Goal: Task Accomplishment & Management: Use online tool/utility

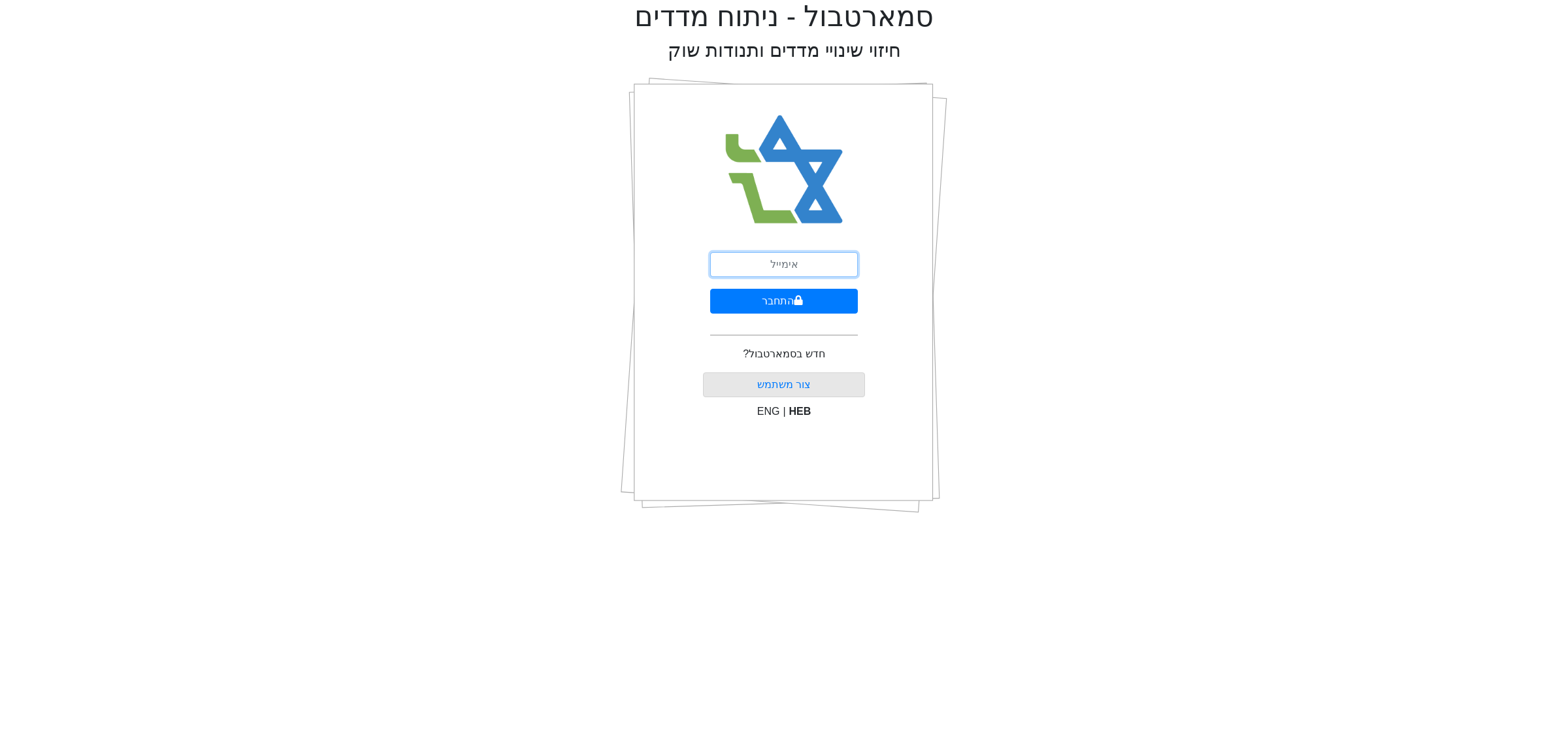
drag, startPoint x: 800, startPoint y: 262, endPoint x: 825, endPoint y: 250, distance: 27.7
click at [800, 262] on input "email" at bounding box center [784, 264] width 147 height 25
type input "[EMAIL_ADDRESS][DOMAIN_NAME]"
click at [774, 304] on button "התחבר" at bounding box center [784, 302] width 147 height 25
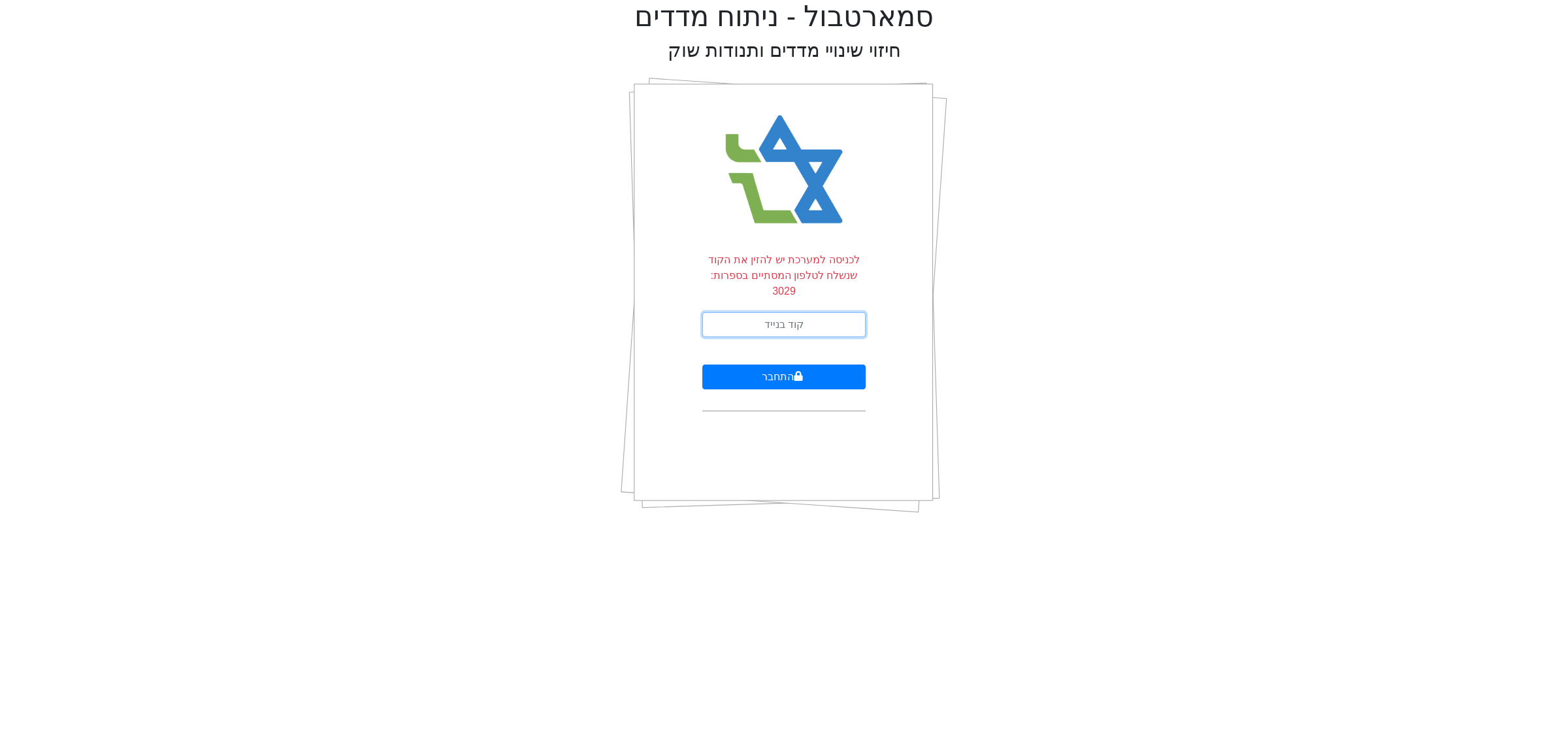
click at [801, 314] on input "text" at bounding box center [784, 325] width 164 height 25
type input "950071"
click at [807, 365] on button "התחבר" at bounding box center [784, 377] width 164 height 25
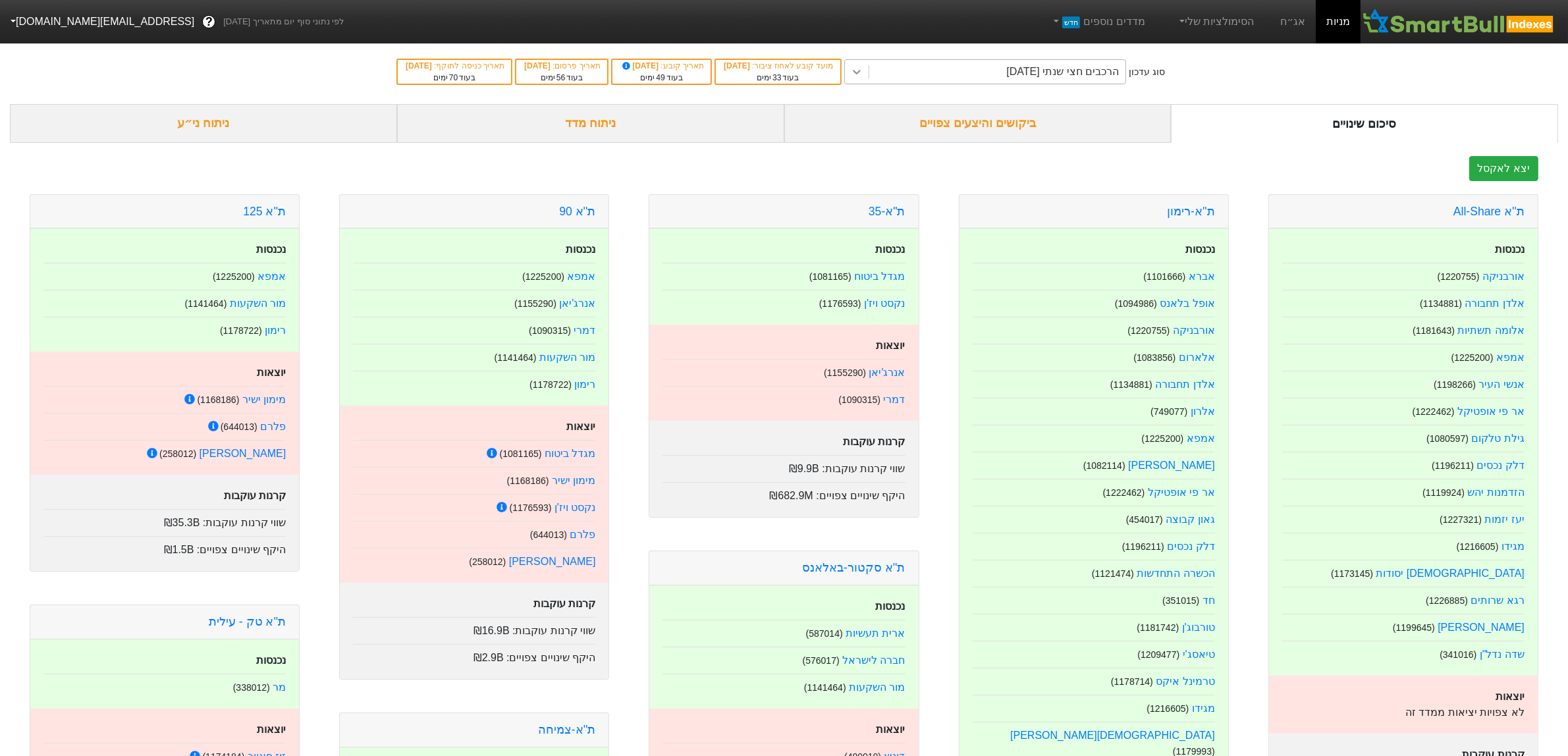
click at [864, 68] on icon at bounding box center [857, 72] width 14 height 14
click at [288, 124] on div "ניתוח ני״ע" at bounding box center [203, 124] width 387 height 39
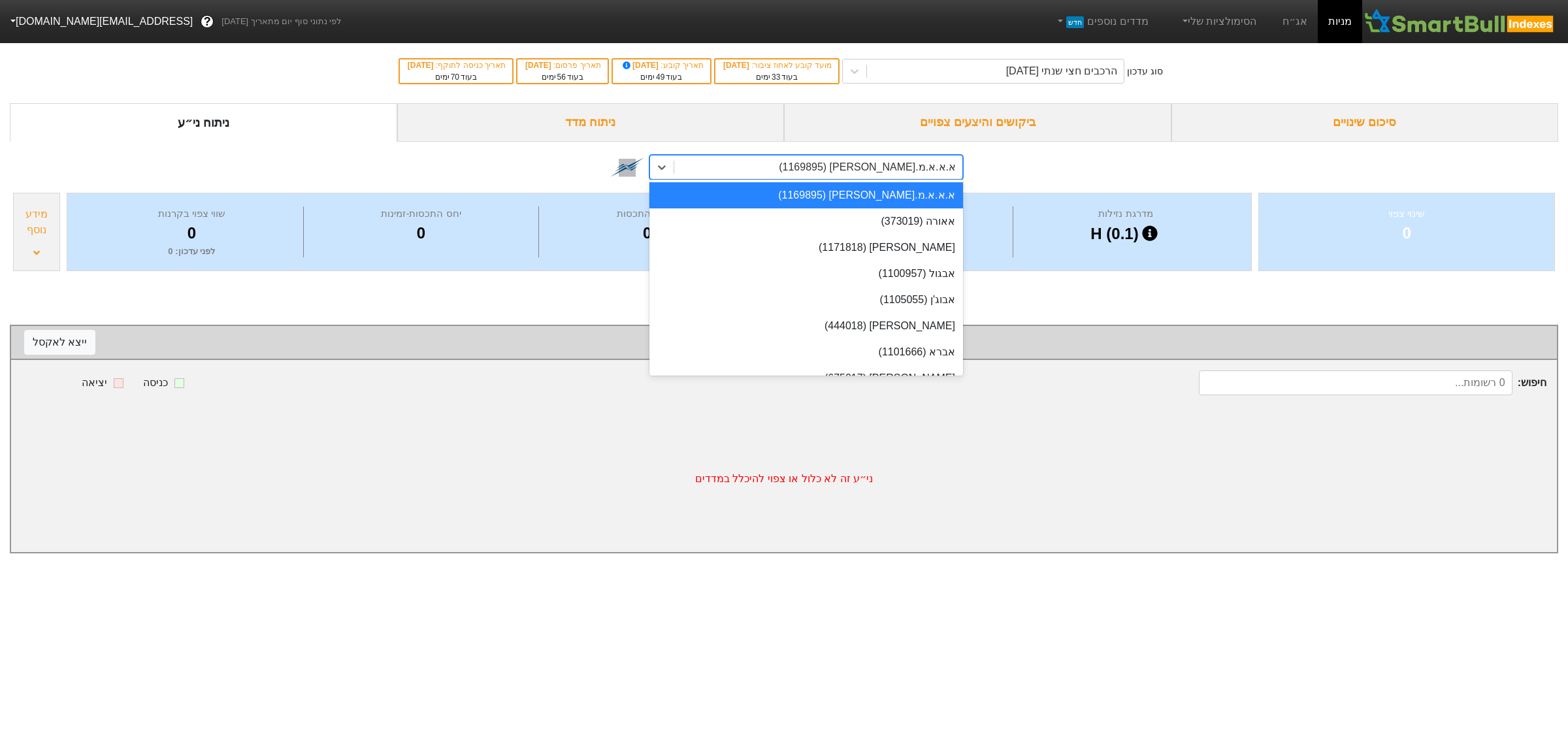
click at [835, 166] on div "א.א.א.מ.[PERSON_NAME] (1169895)" at bounding box center [818, 167] width 288 height 24
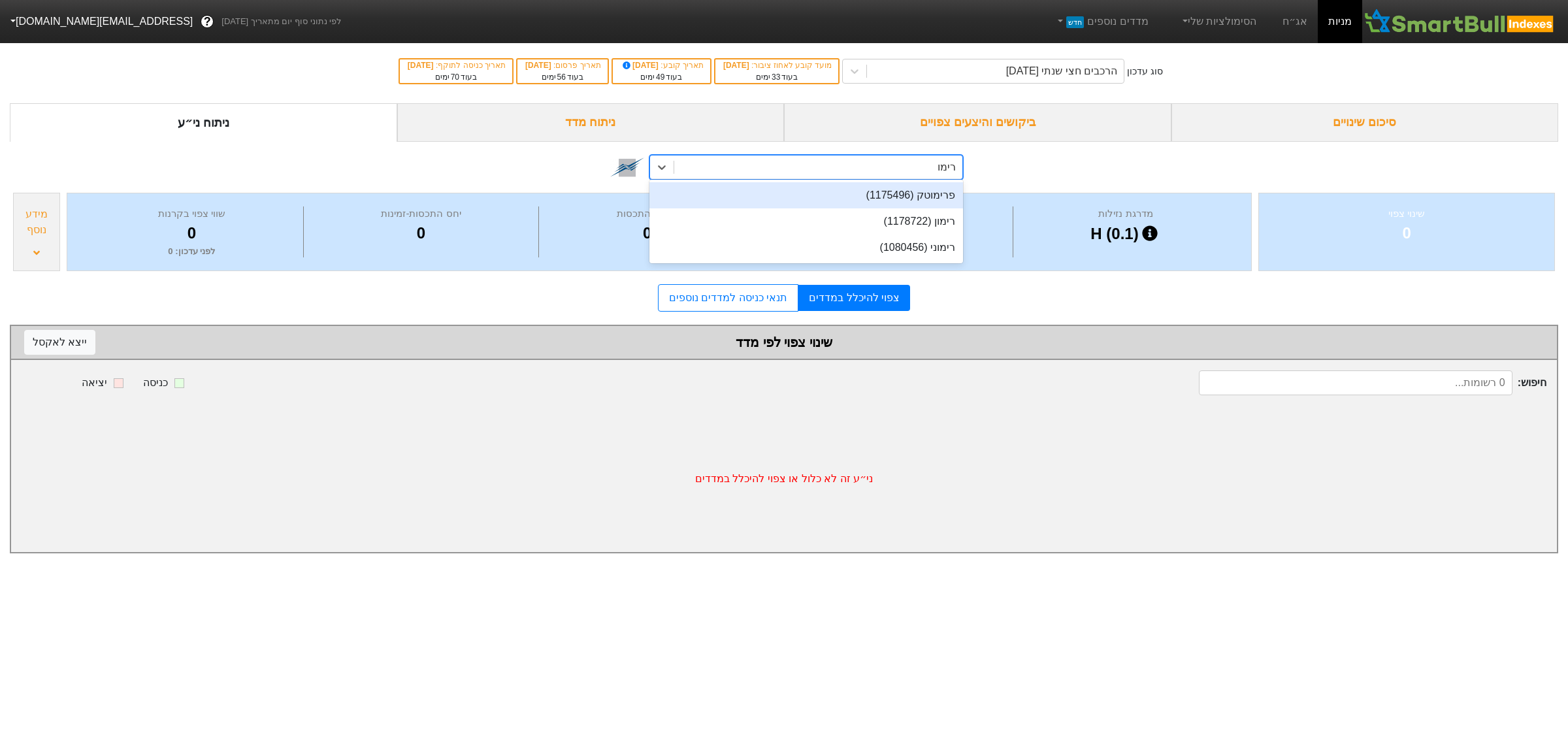
type input "רימון"
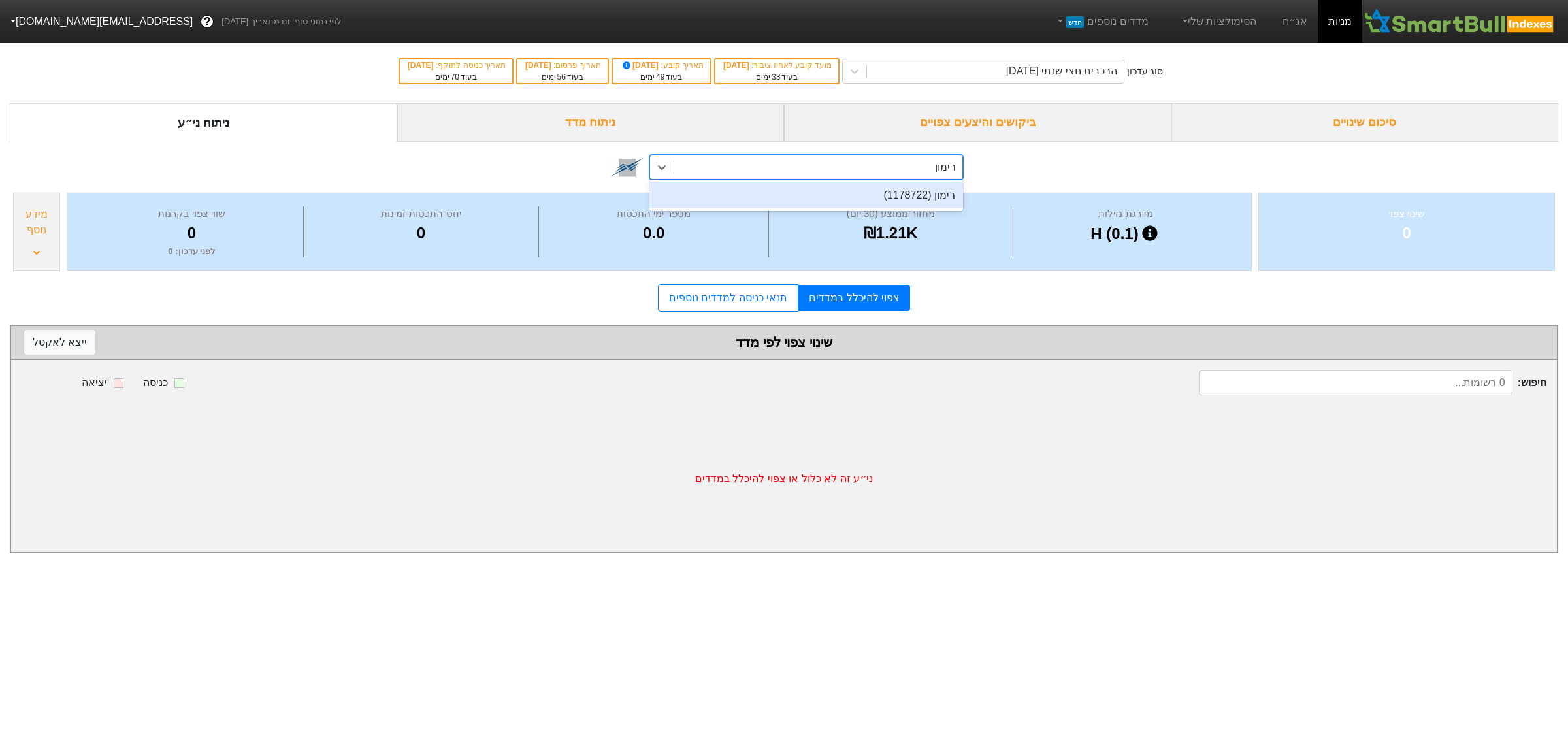
click at [878, 198] on div "רימון (1178722)" at bounding box center [806, 194] width 314 height 26
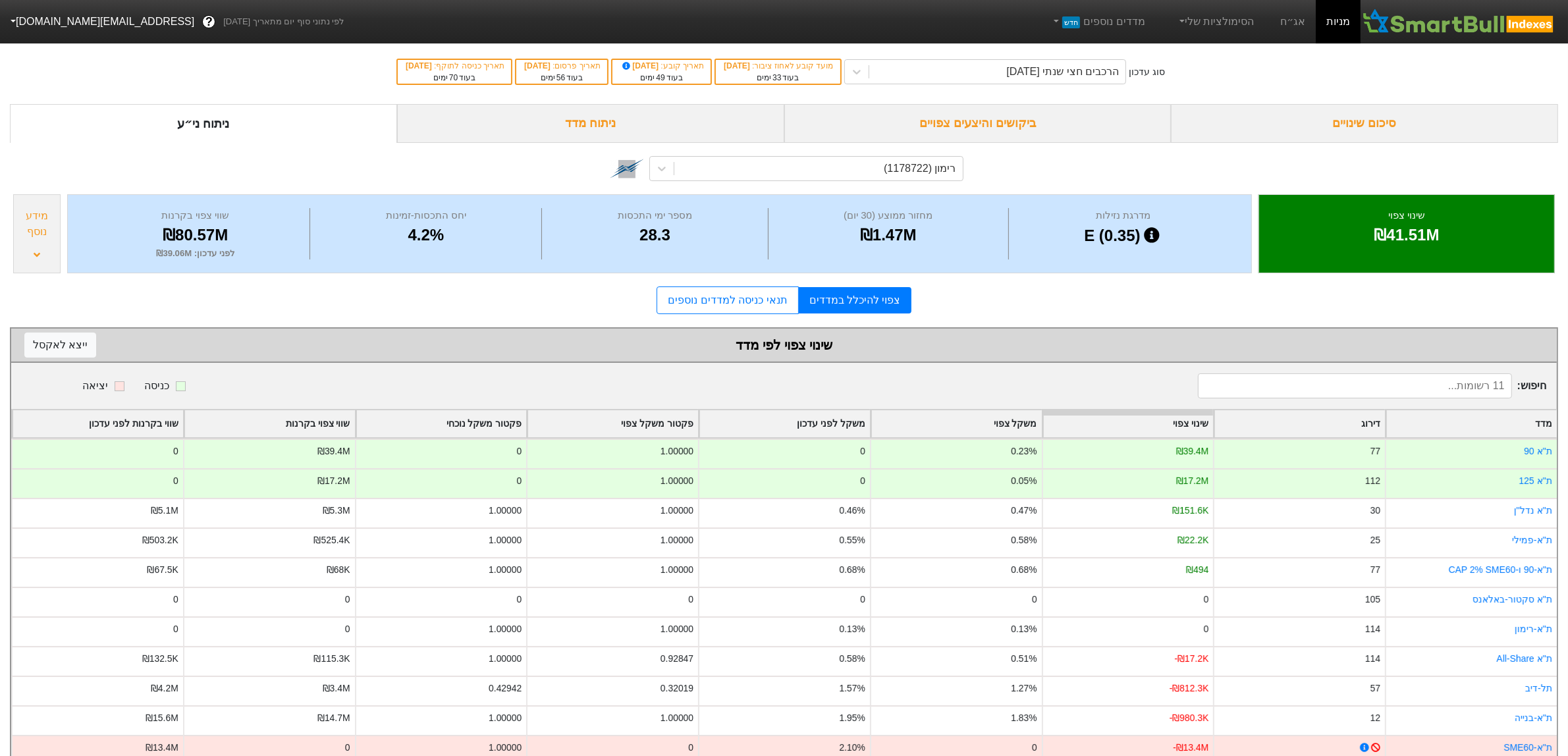
click at [511, 120] on div "ניתוח מדד" at bounding box center [591, 124] width 387 height 39
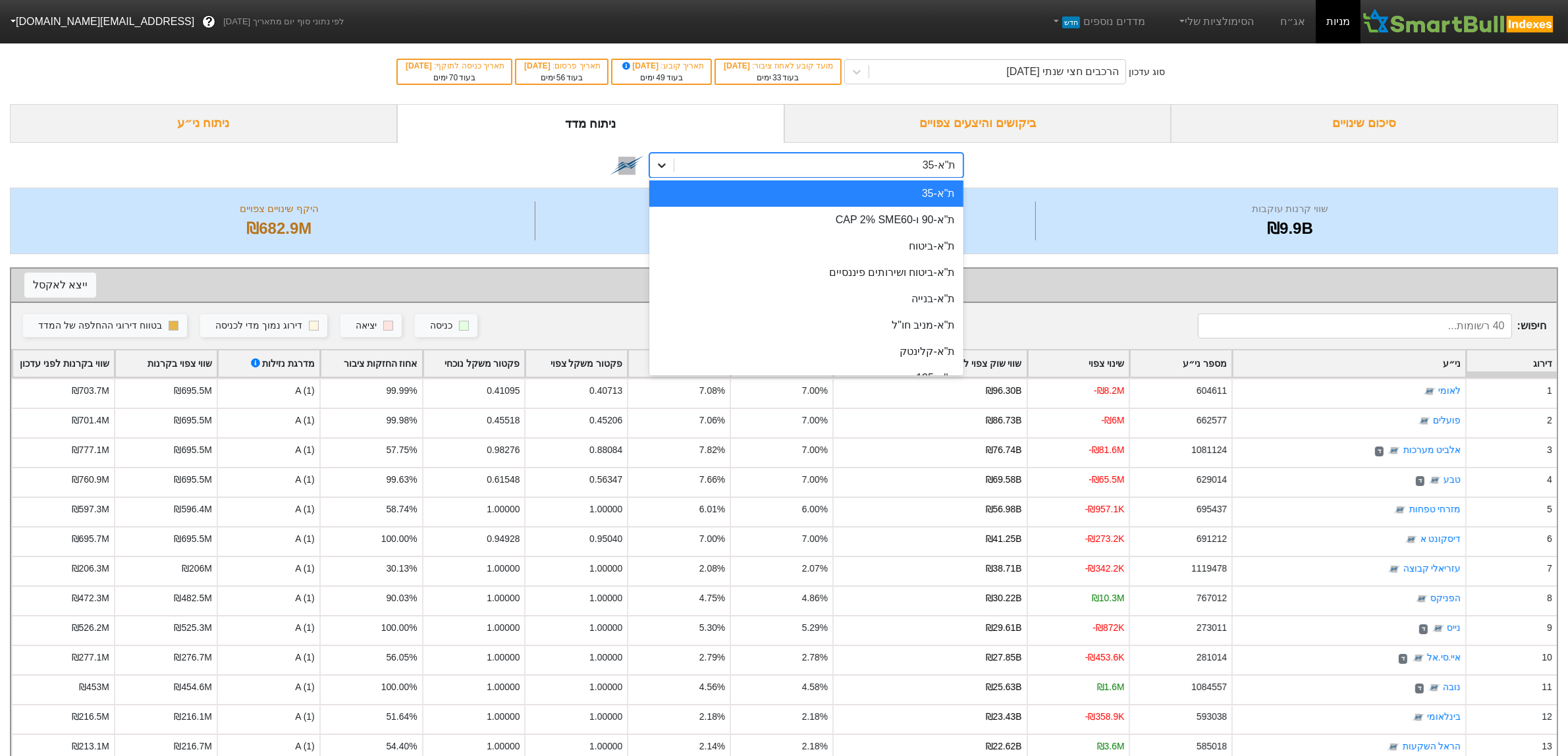
click at [666, 168] on icon at bounding box center [662, 165] width 14 height 14
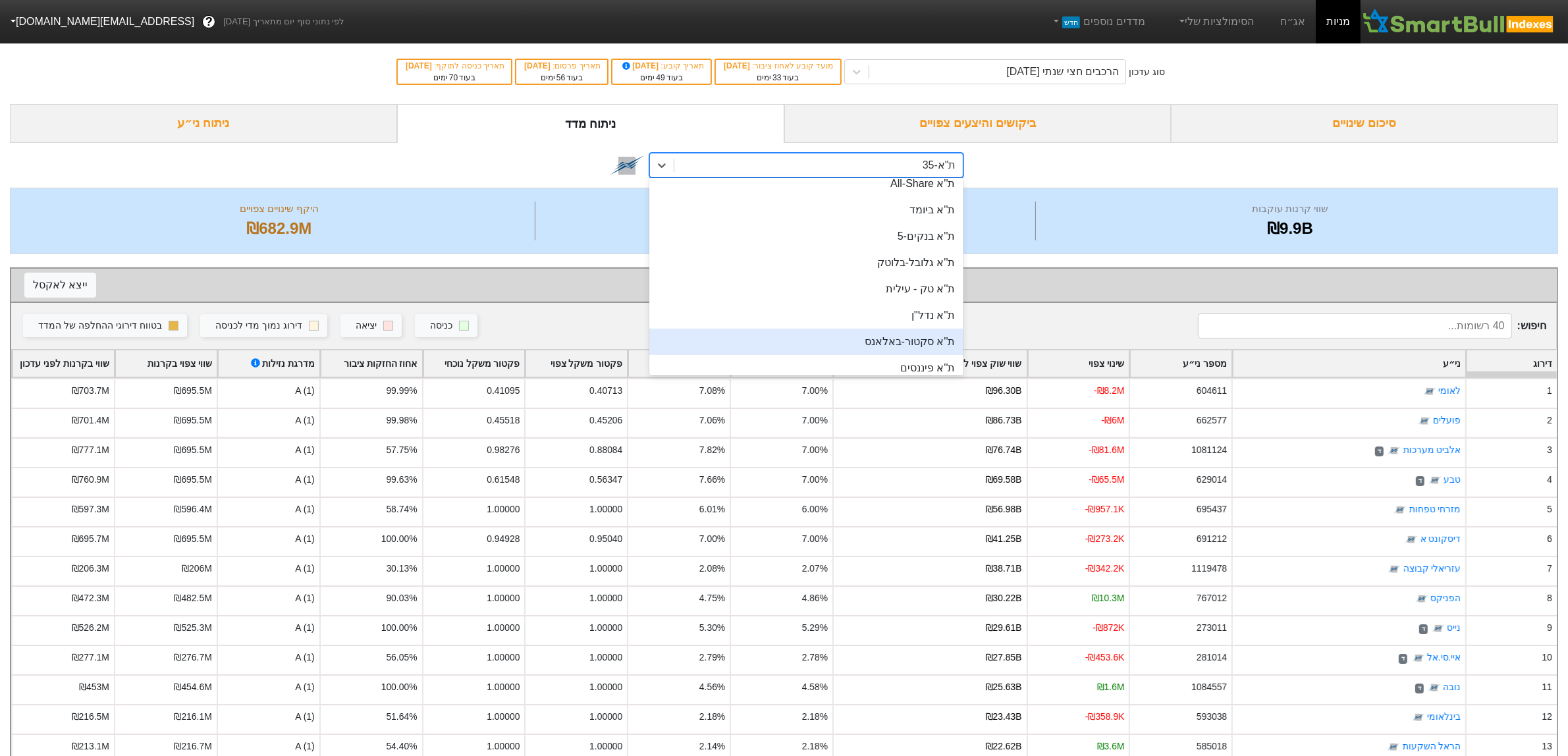
scroll to position [165, 0]
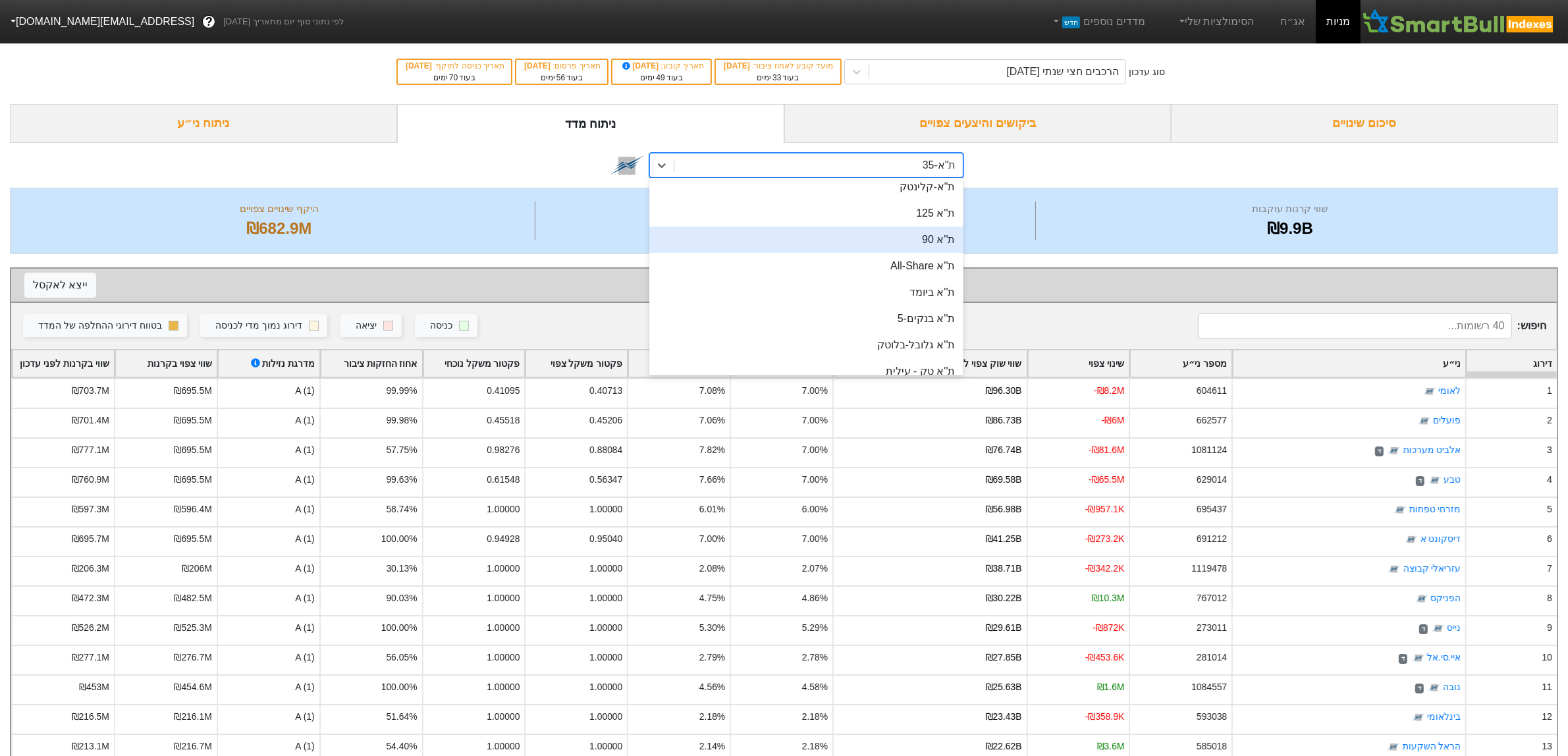
click at [943, 249] on div "ת''א 90" at bounding box center [806, 239] width 314 height 26
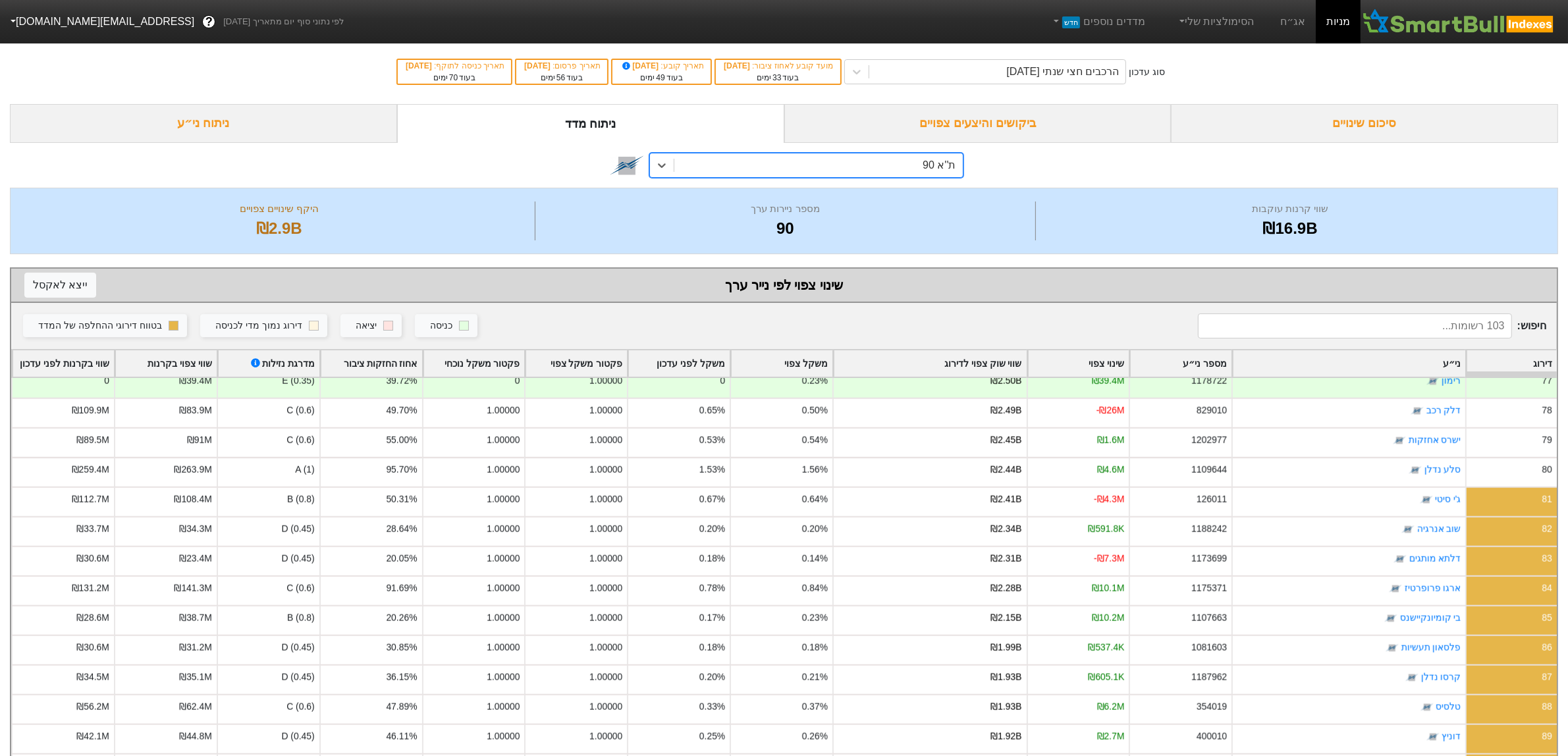
scroll to position [2181, 0]
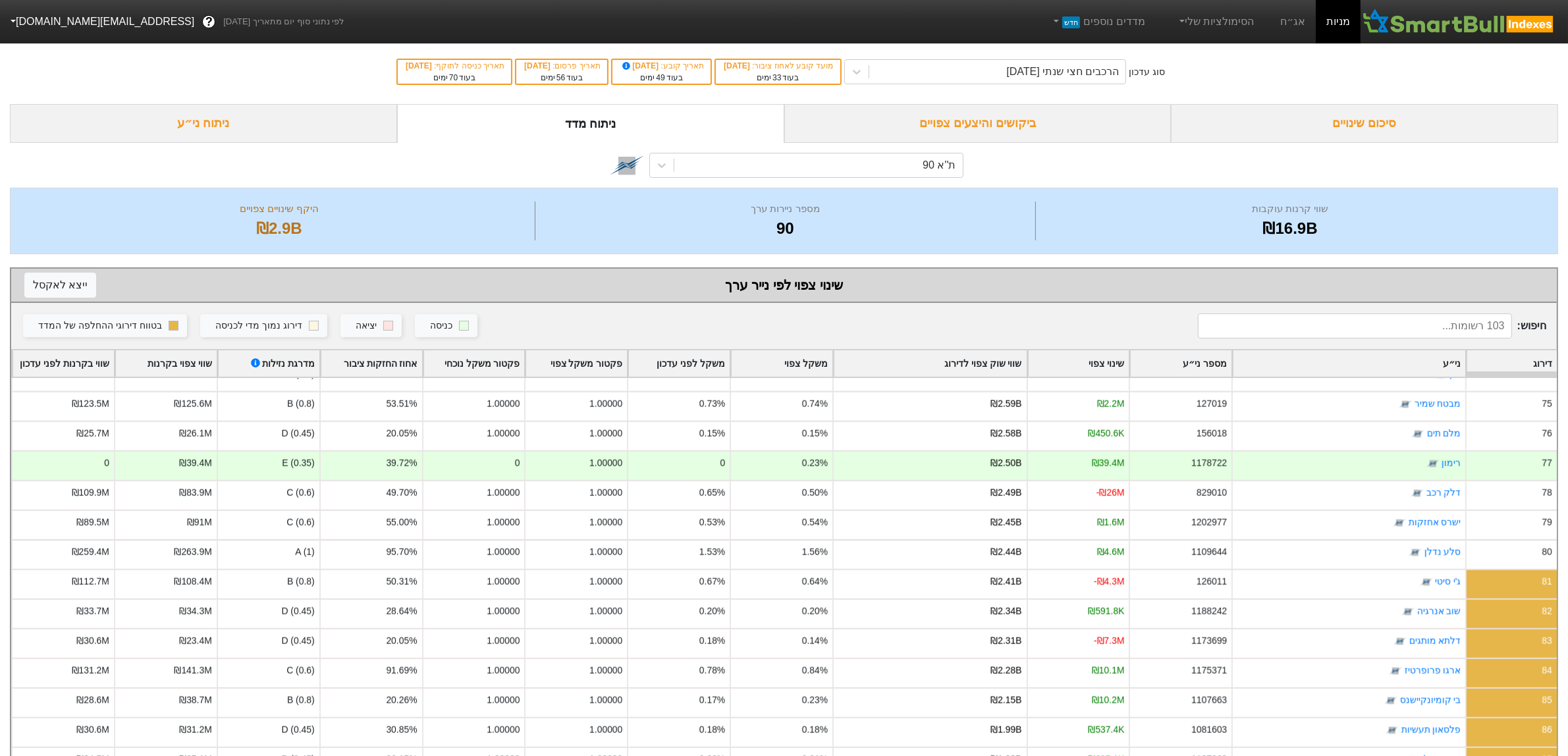
click at [283, 126] on div "ניתוח ני״ע" at bounding box center [203, 124] width 387 height 39
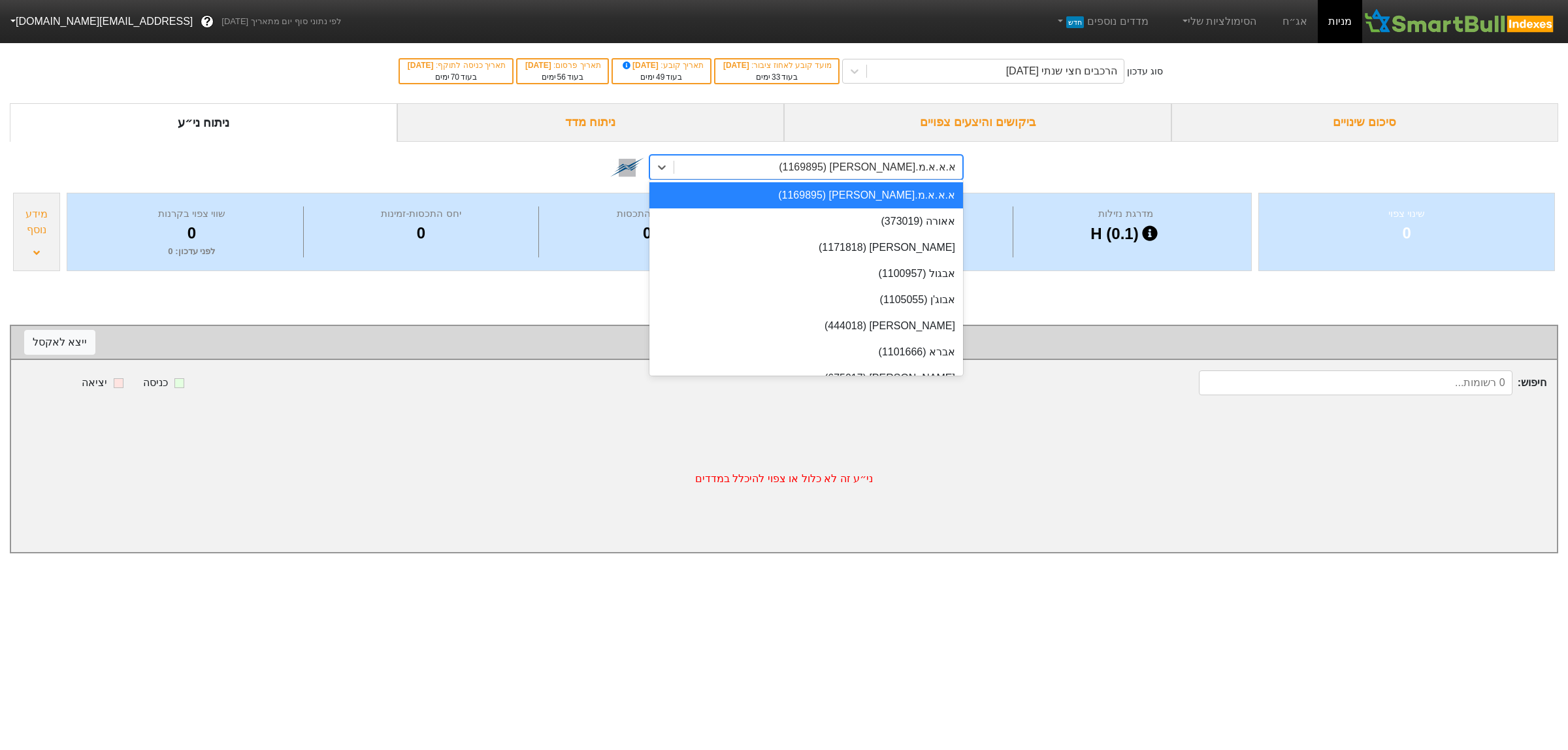
click at [846, 168] on div "א.א.א.מ.[PERSON_NAME] (1169895)" at bounding box center [818, 167] width 288 height 24
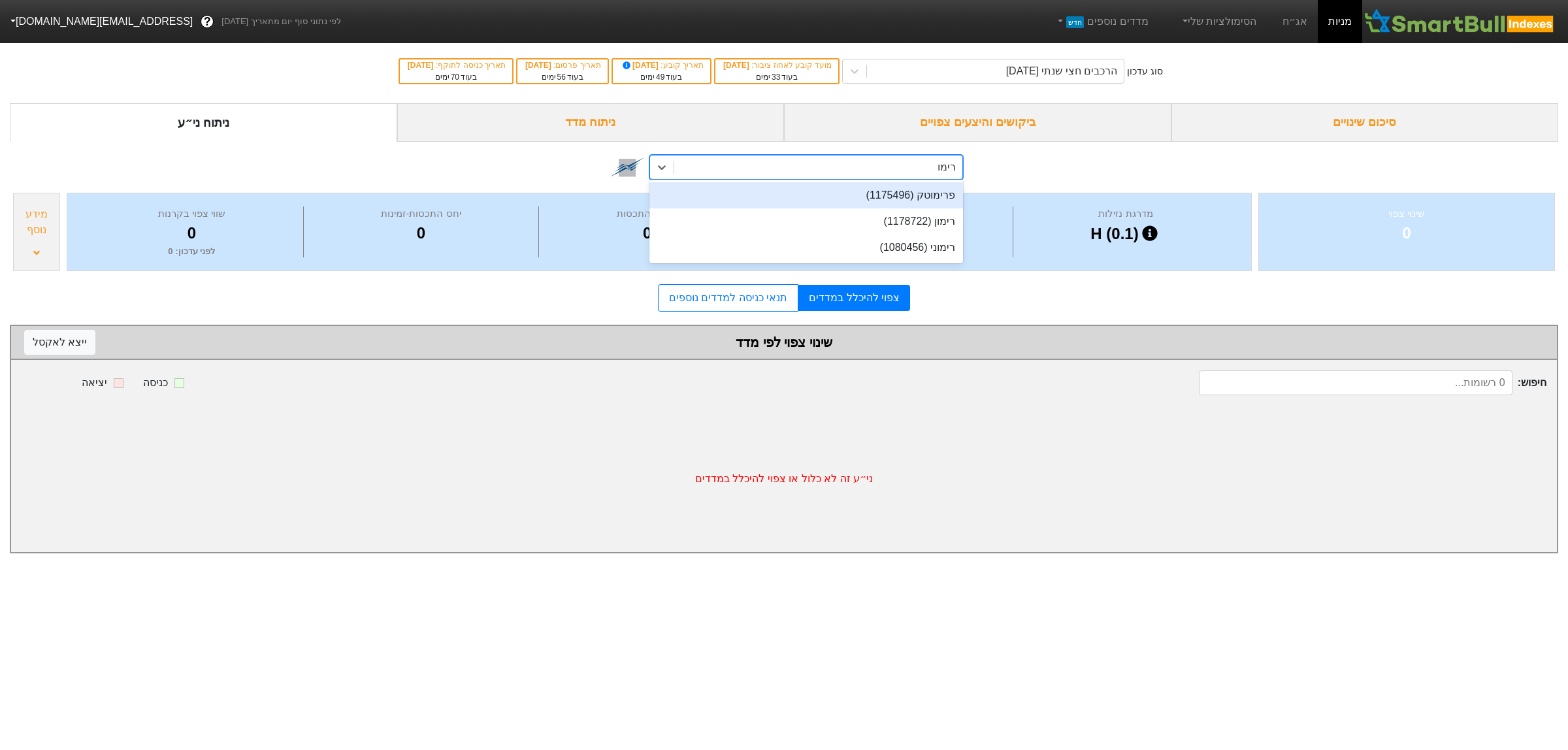
type input "רימון"
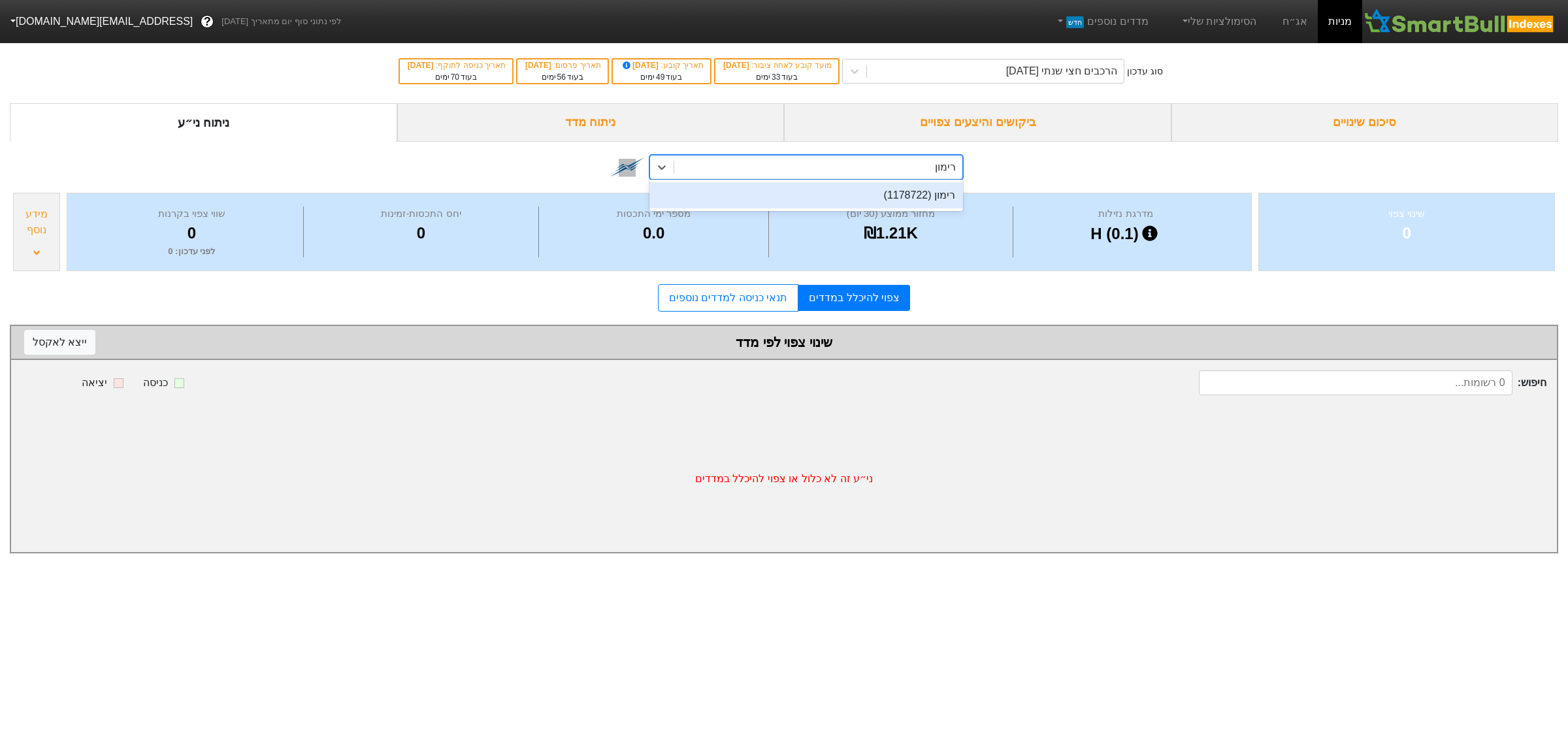
click at [873, 197] on div "רימון (1178722)" at bounding box center [806, 194] width 314 height 26
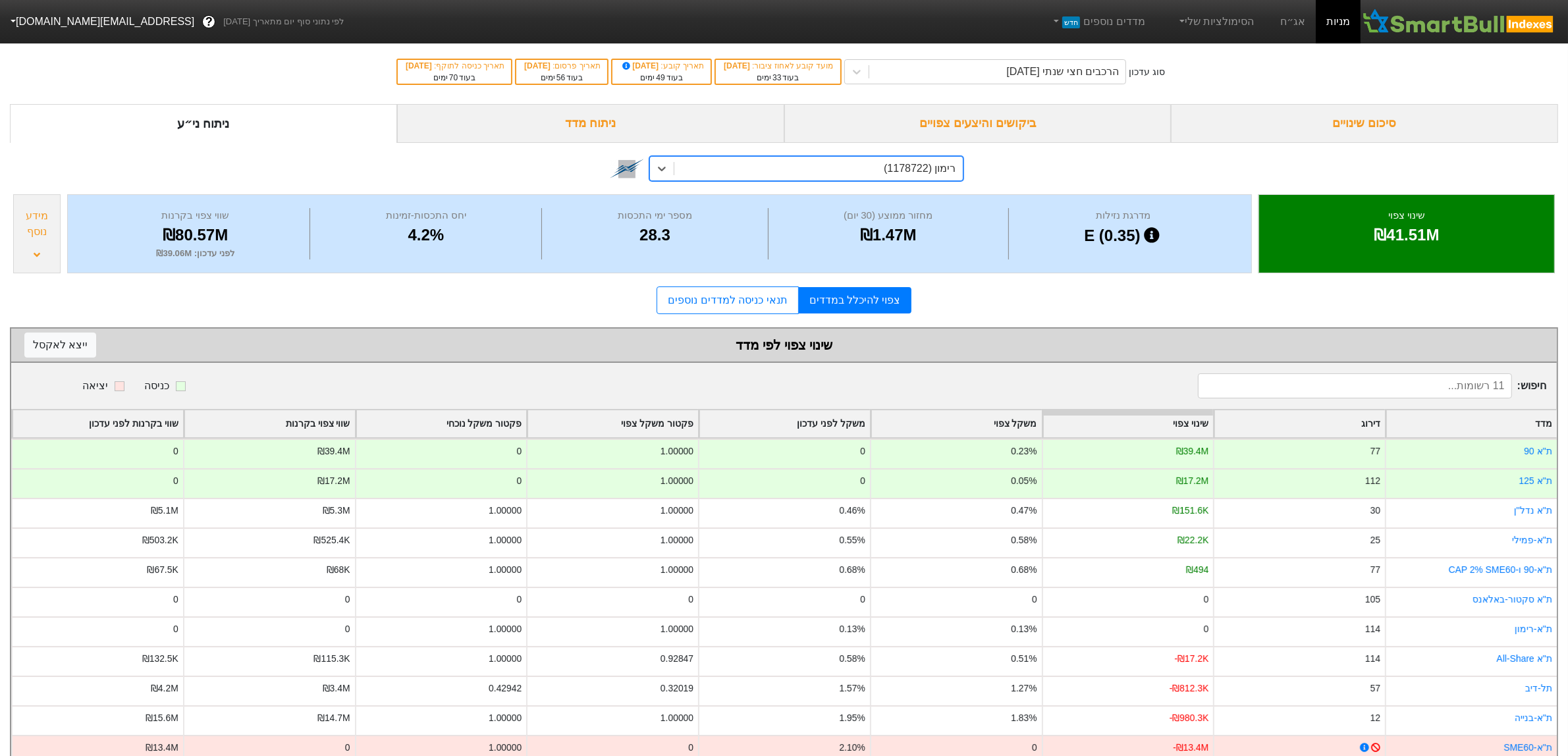
click at [701, 126] on div "ניתוח מדד" at bounding box center [591, 124] width 387 height 39
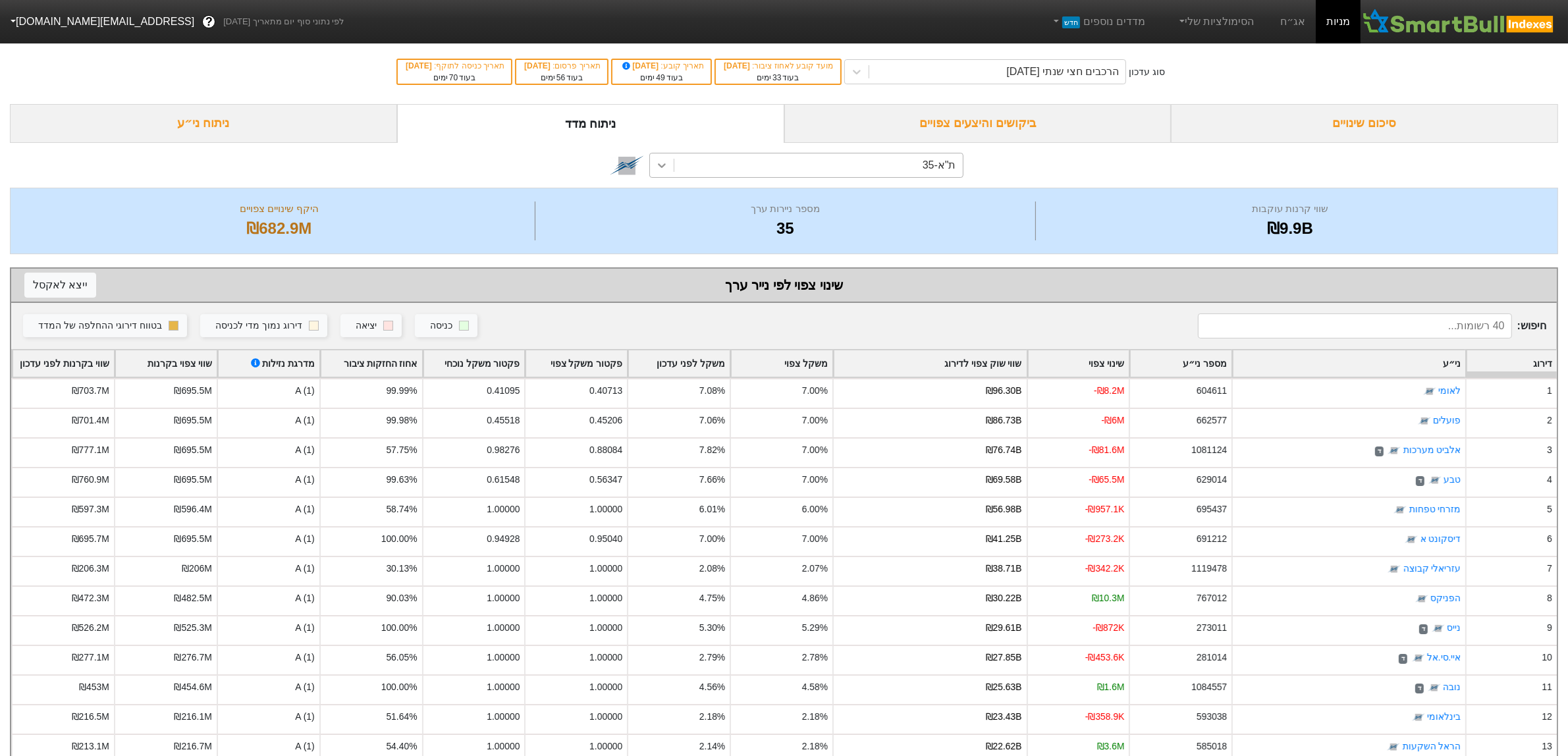
click at [663, 167] on icon at bounding box center [662, 165] width 14 height 14
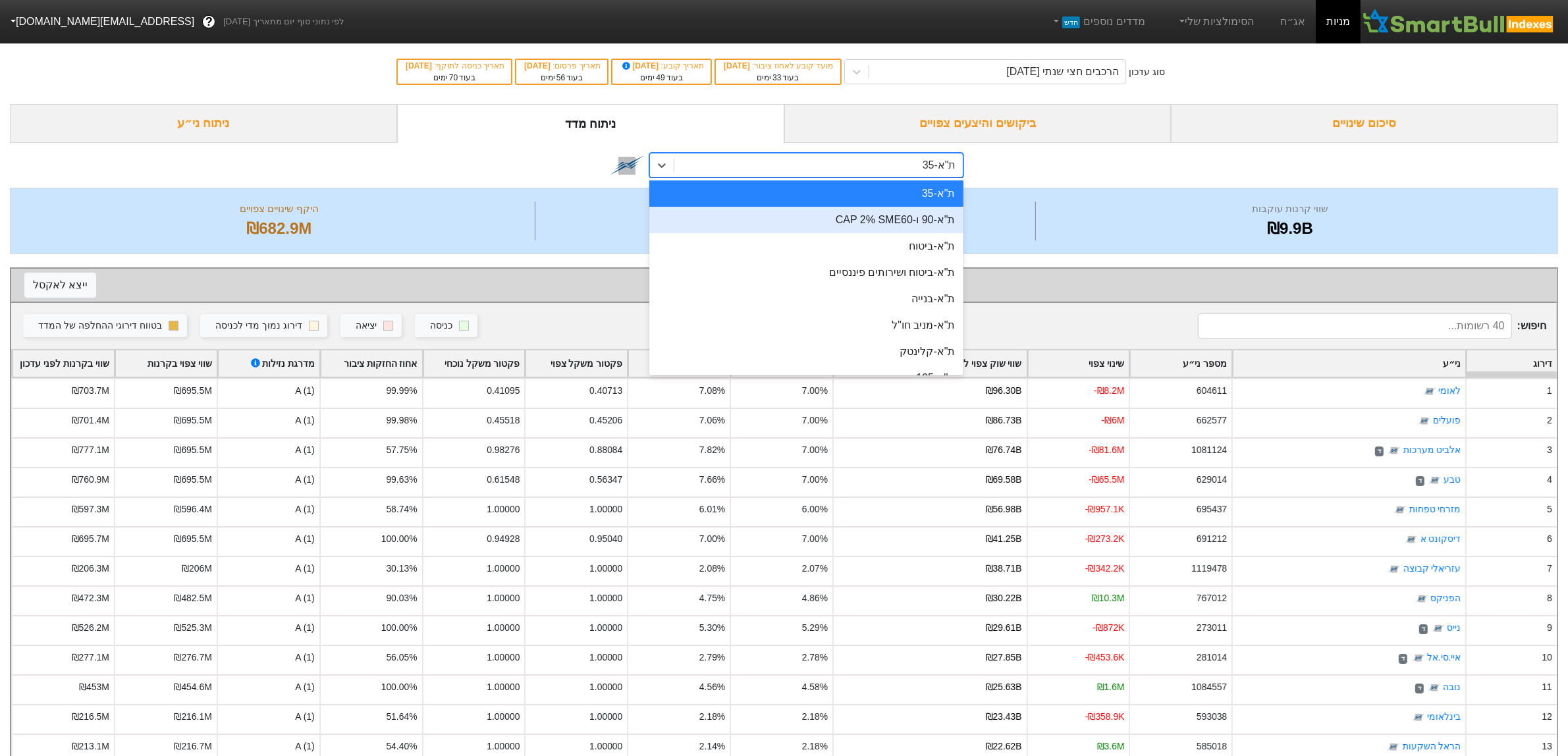
click at [928, 227] on div "ת"א-90 ו-CAP 2% SME60" at bounding box center [806, 219] width 314 height 26
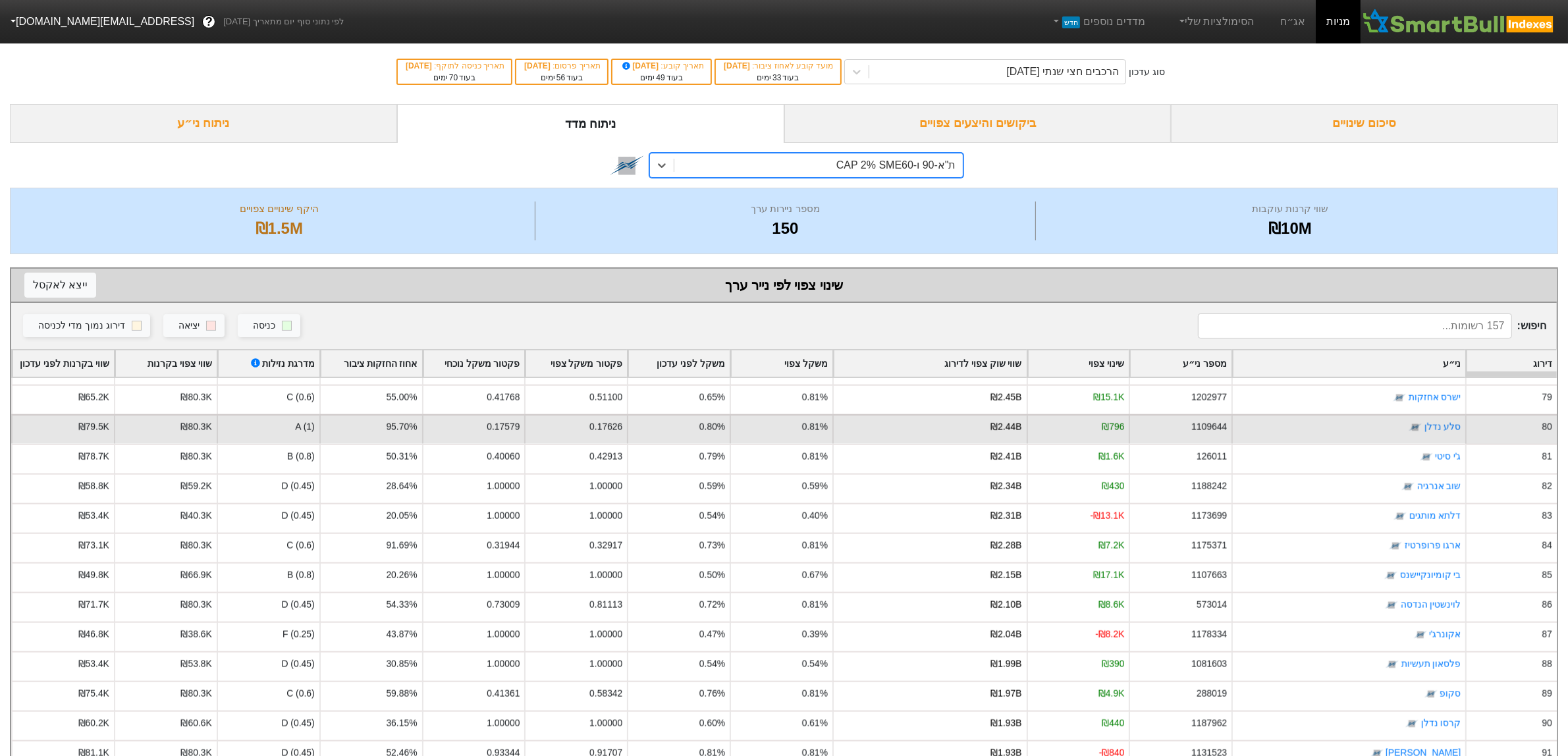
scroll to position [2224, 0]
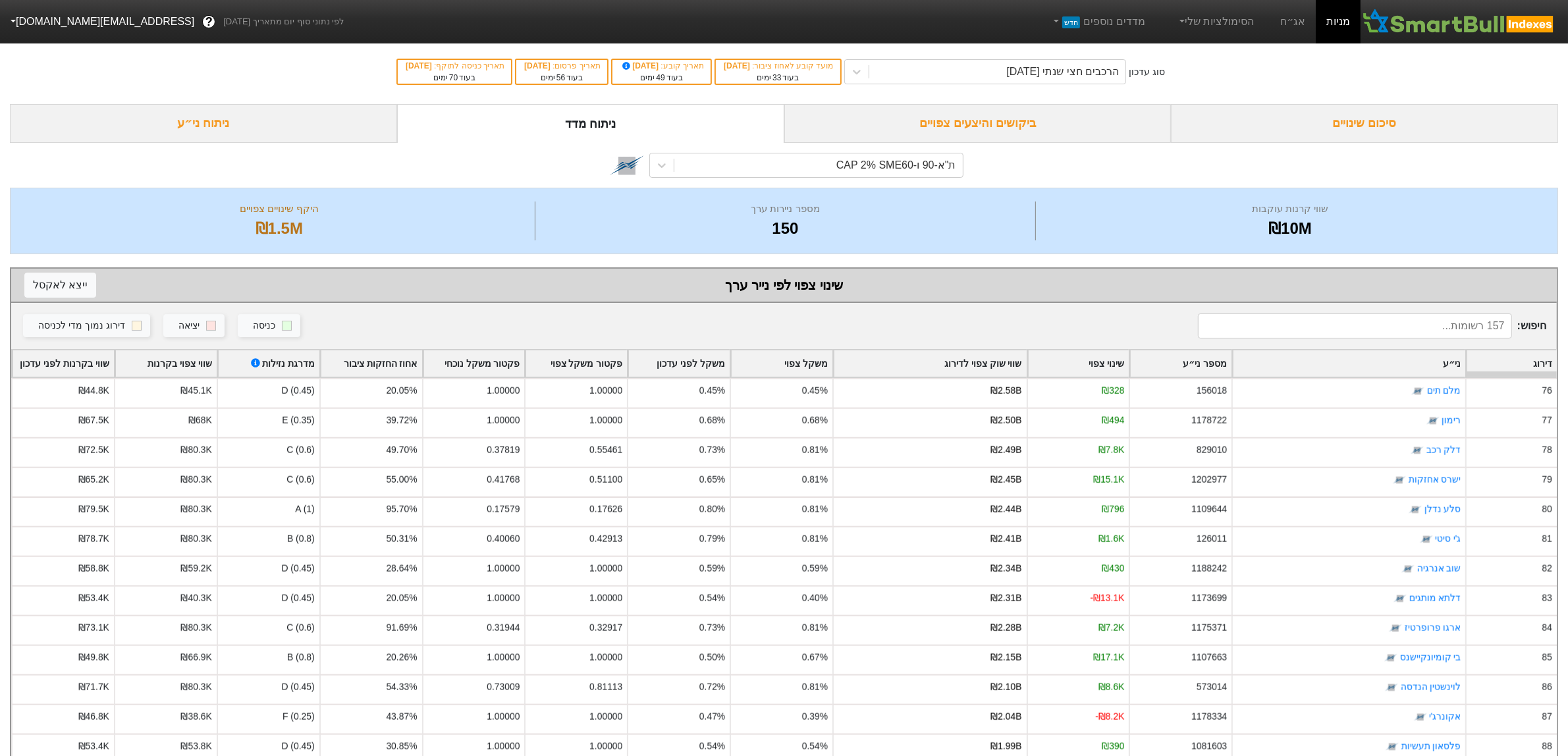
click at [1370, 121] on div "סיכום שינויים" at bounding box center [1363, 124] width 387 height 39
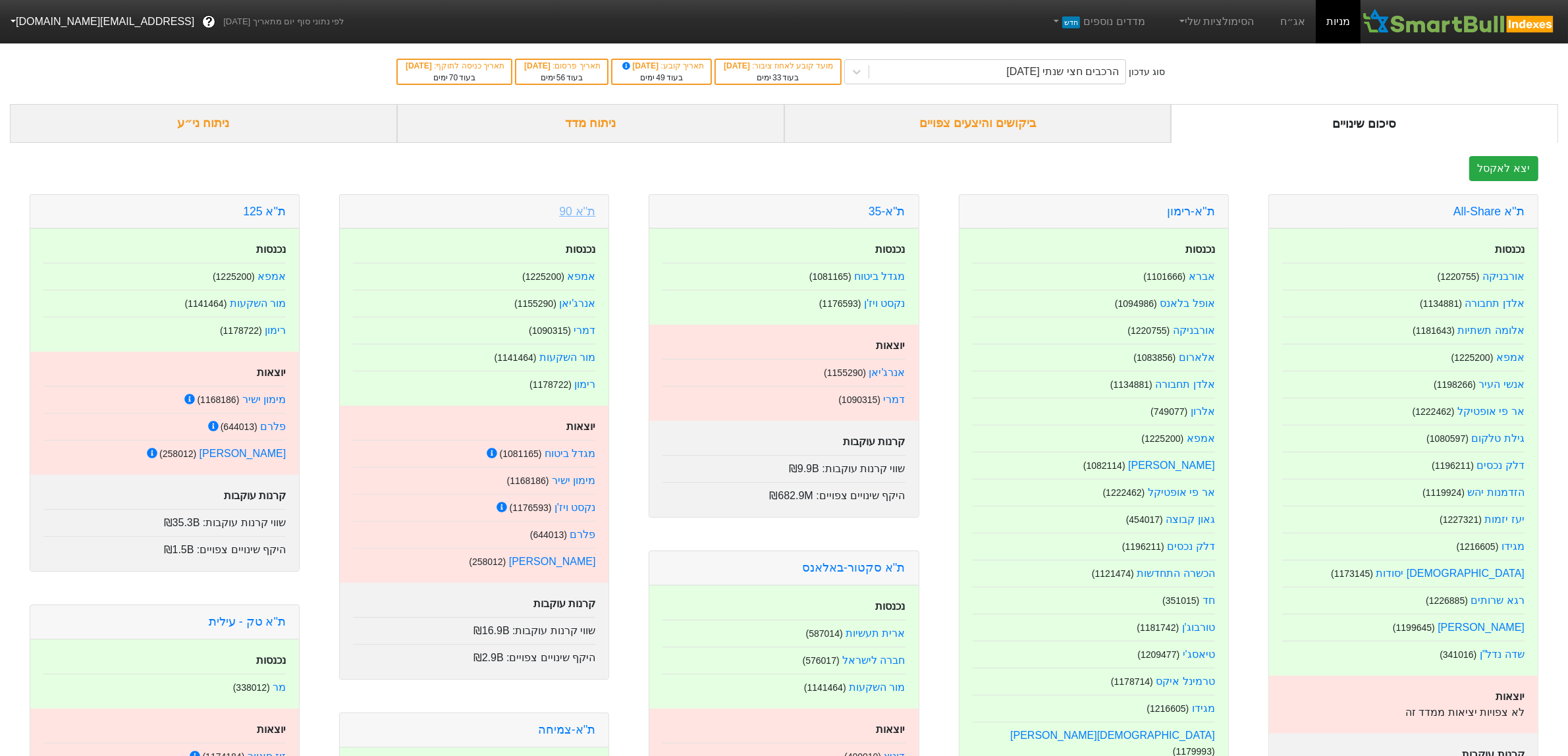
click at [582, 212] on link "ת''א 90" at bounding box center [577, 211] width 37 height 14
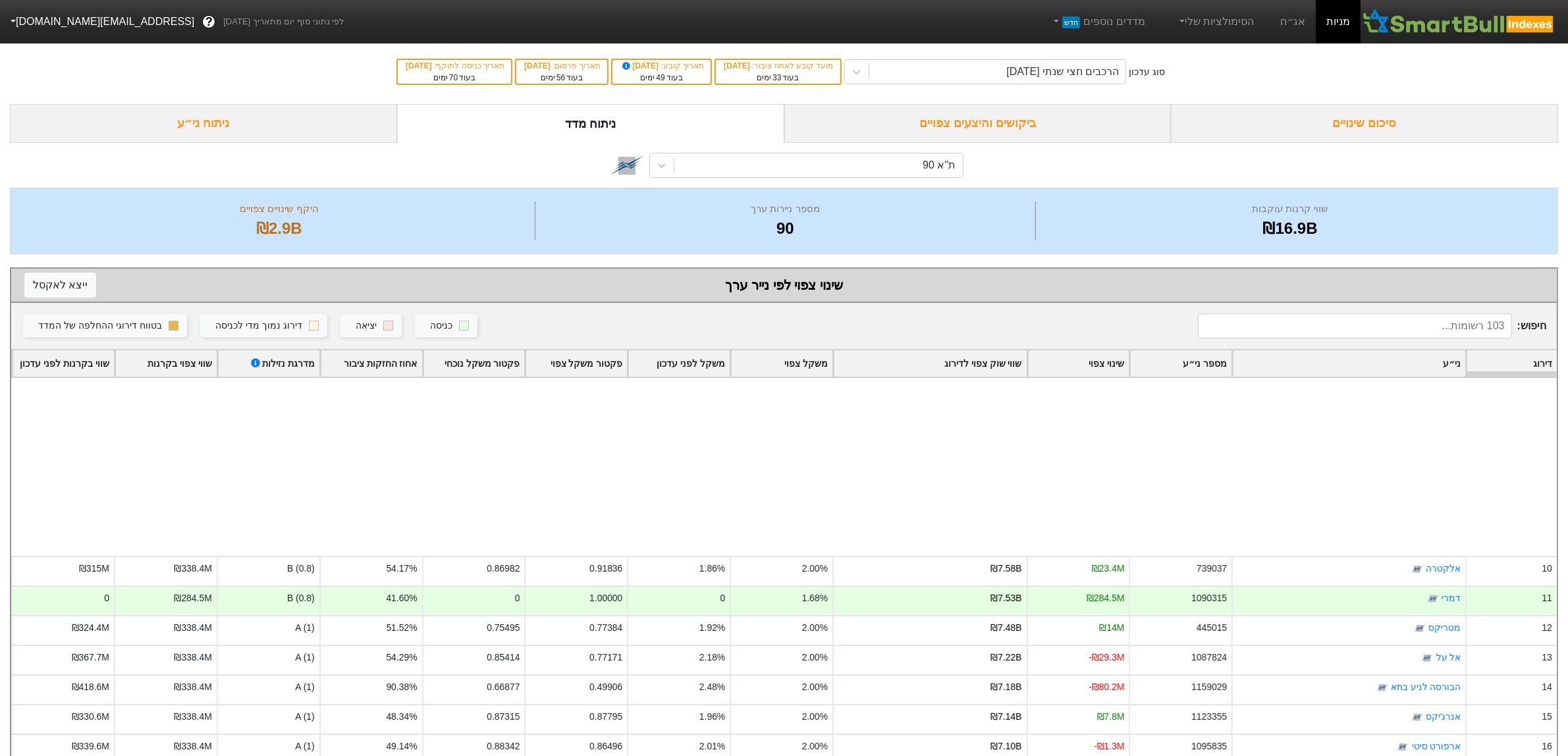
scroll to position [82, 0]
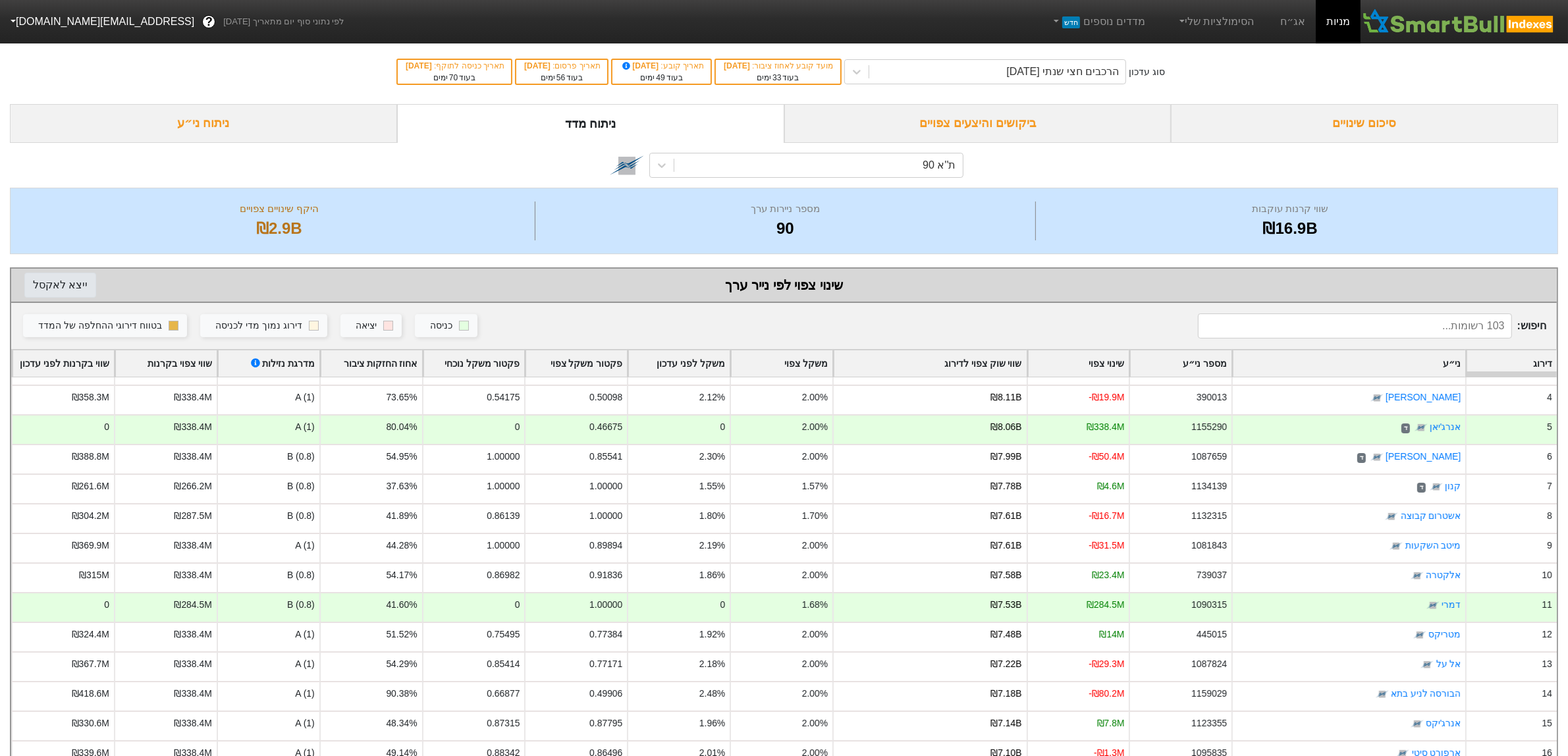
click at [53, 285] on button "ייצא ל אקסל" at bounding box center [60, 286] width 71 height 25
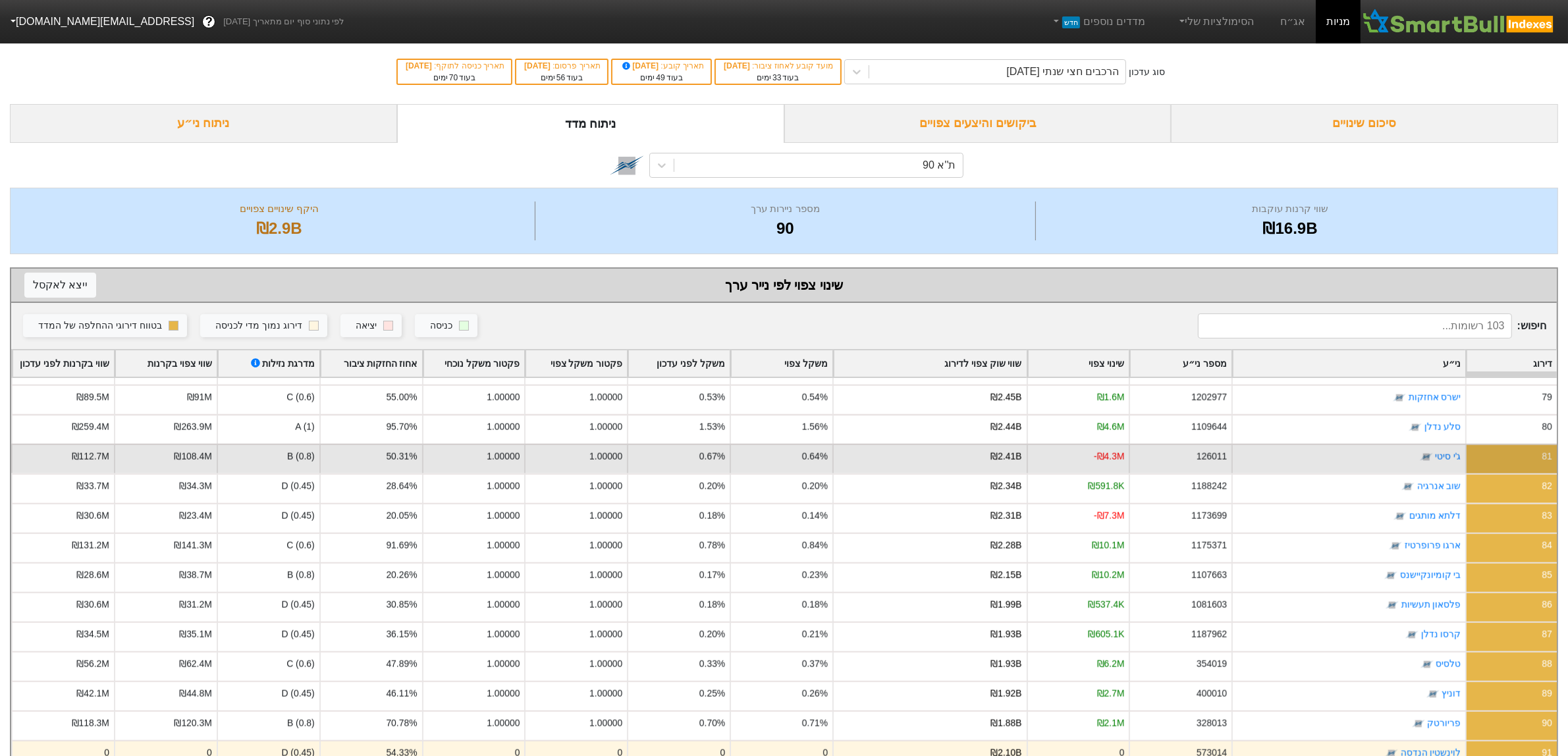
scroll to position [2224, 0]
